Goal: Task Accomplishment & Management: Manage account settings

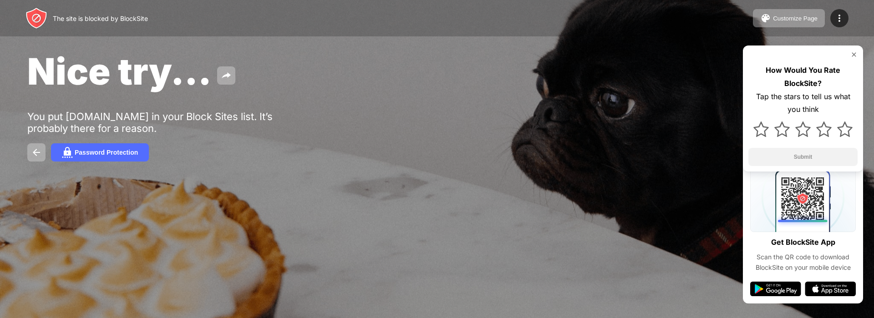
click at [150, 217] on div at bounding box center [134, 256] width 215 height 104
click at [112, 228] on div at bounding box center [134, 256] width 215 height 104
click at [569, 16] on img at bounding box center [839, 18] width 11 height 11
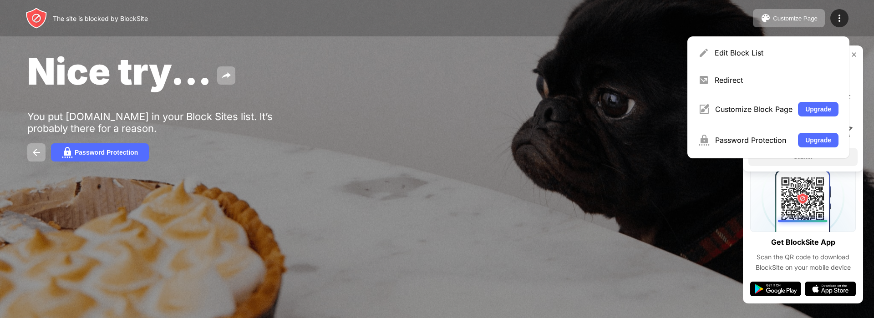
click at [466, 124] on div "Nice try... You put [DOMAIN_NAME] in your Block Sites list. It’s probably there…" at bounding box center [437, 105] width 874 height 211
